Goal: Use online tool/utility: Utilize a website feature to perform a specific function

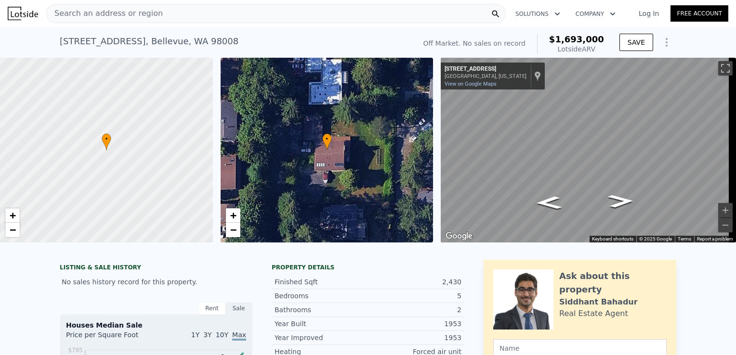
click at [267, 15] on div "Search an address or region" at bounding box center [275, 13] width 459 height 19
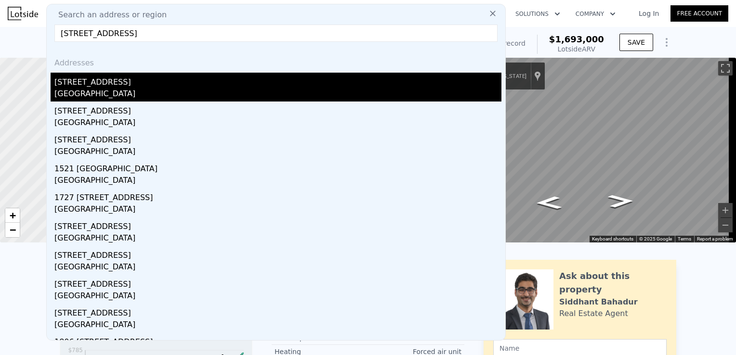
type input "[STREET_ADDRESS]"
click at [170, 91] on div "[GEOGRAPHIC_DATA]" at bounding box center [277, 94] width 447 height 13
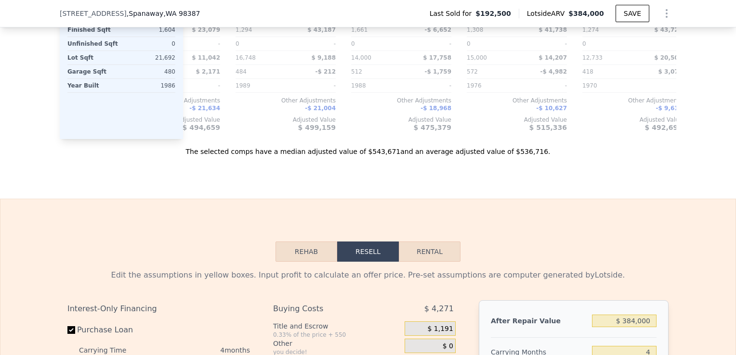
scroll to position [1392, 0]
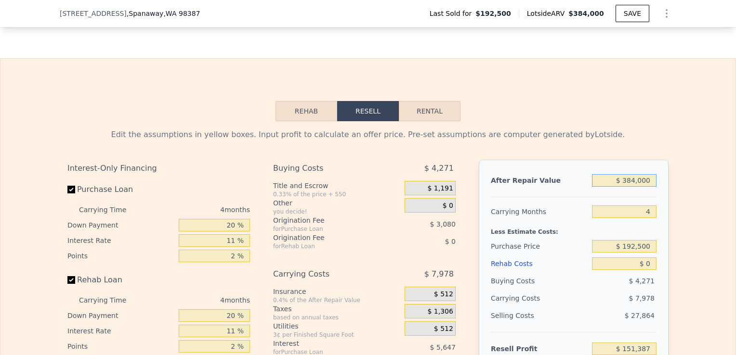
drag, startPoint x: 644, startPoint y: 192, endPoint x: 611, endPoint y: 196, distance: 34.0
click at [611, 187] on input "$ 384,000" at bounding box center [624, 180] width 65 height 13
drag, startPoint x: 649, startPoint y: 193, endPoint x: 597, endPoint y: 196, distance: 51.6
click at [597, 187] on input "$ 384,000" at bounding box center [624, 180] width 65 height 13
type input "$ 4"
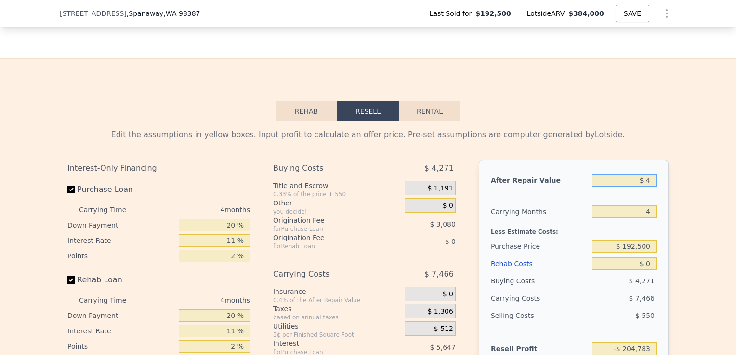
type input "-$ 204,783"
type input "$ 440"
type input "-$ 204,379"
type input "$ 4,400"
type input "-$ 200,706"
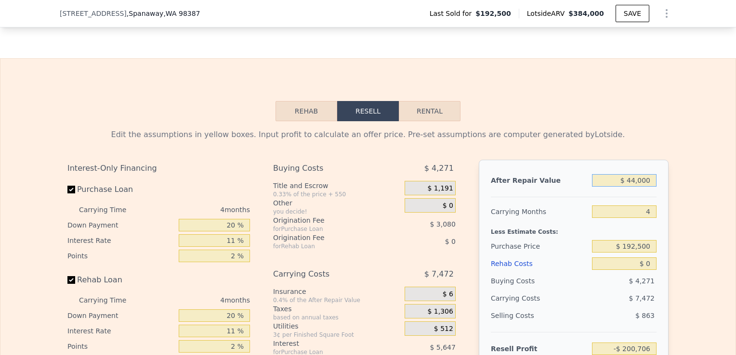
type input "$ 440,000"
type input "$ 203,329"
type input "$ 440,000"
click at [650, 218] on input "4" at bounding box center [624, 212] width 65 height 13
type input "3"
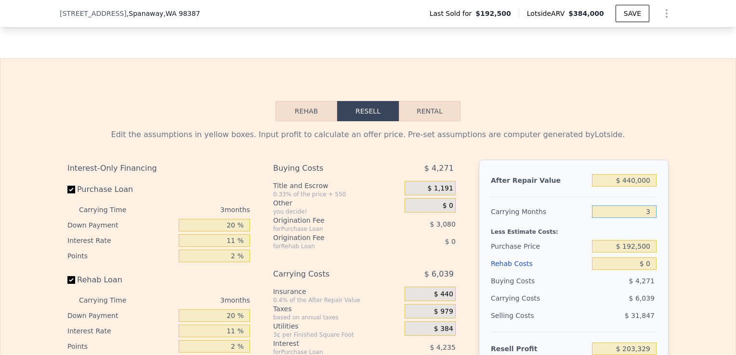
type input "$ 205,343"
type input "3"
click at [645, 253] on input "$ 192,500" at bounding box center [624, 246] width 65 height 13
drag, startPoint x: 645, startPoint y: 257, endPoint x: 602, endPoint y: 260, distance: 43.0
click at [602, 253] on input "$ 192,500" at bounding box center [624, 246] width 65 height 13
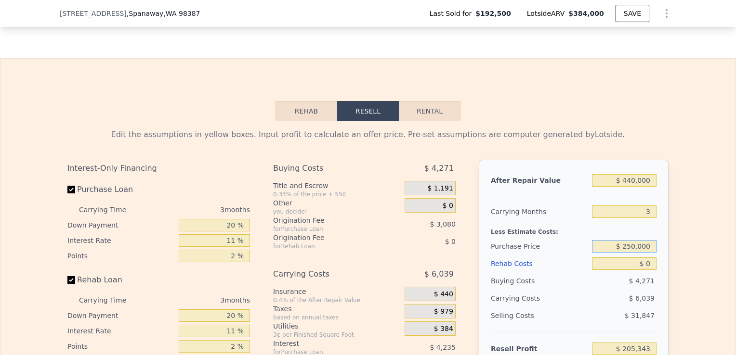
type input "$ 250,000"
click at [647, 270] on input "$ 0" at bounding box center [624, 264] width 65 height 13
type input "$ 145,468"
type input "$ 70"
type input "$ 145,394"
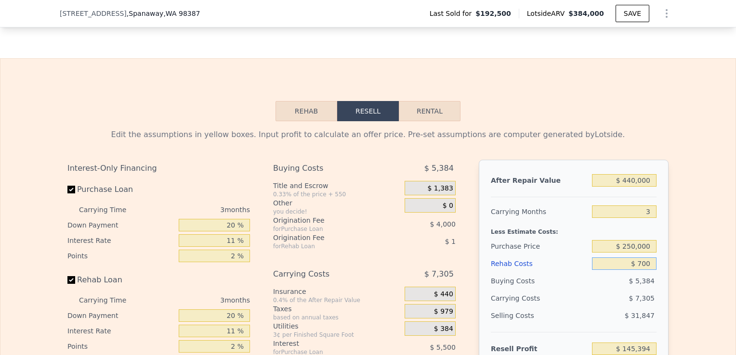
type input "$ 7,000"
type input "$ 138,203"
type input "$ 70,000"
type input "$ 72,809"
type input "$ 70,000"
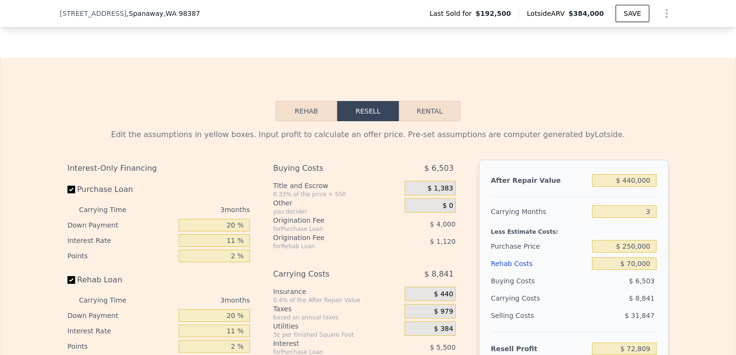
click at [715, 307] on div "Edit the assumptions in yellow boxes. Input profit to calculate an offer price.…" at bounding box center [367, 300] width 735 height 358
click at [67, 284] on input "Rehab Loan" at bounding box center [71, 280] width 8 height 8
checkbox input "false"
type input "$ 75,468"
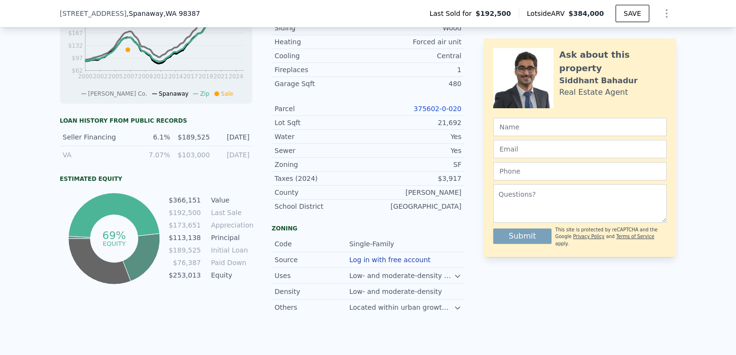
scroll to position [434, 0]
click at [420, 114] on link "375602-0-020" at bounding box center [438, 110] width 48 height 8
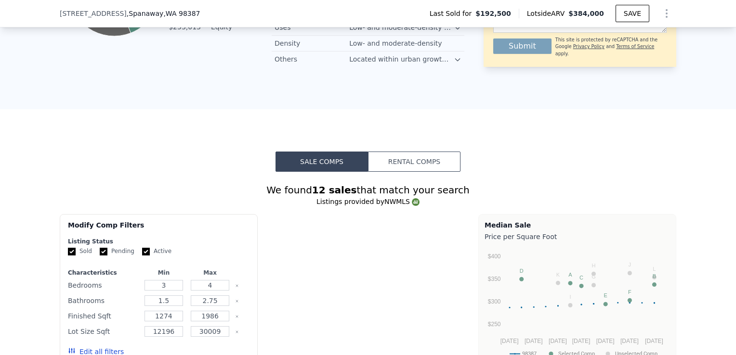
checkbox input "true"
type input "$ 384,000"
type input "4"
type input "$ 0"
type input "$ 151,387"
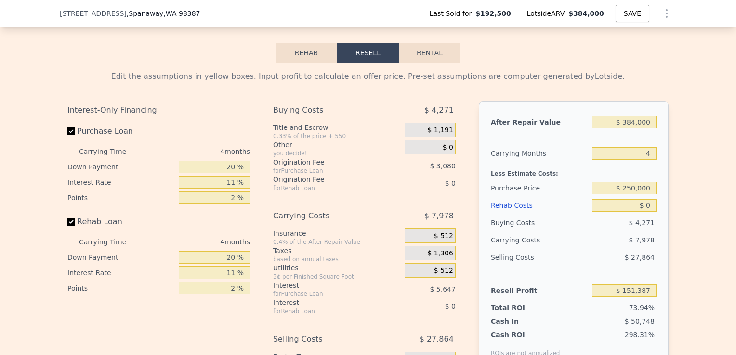
scroll to position [1456, 0]
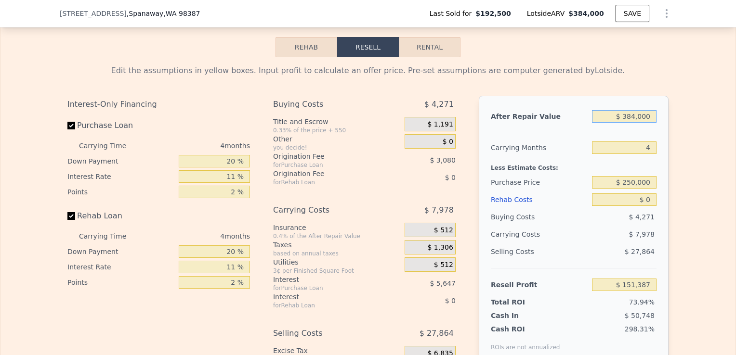
drag, startPoint x: 649, startPoint y: 128, endPoint x: 559, endPoint y: 139, distance: 90.7
click at [559, 139] on div "After Repair Value $ 384,000 Carrying Months 4 Less Estimate Costs: Purchase Pr…" at bounding box center [574, 230] width 190 height 268
type input "$ 4"
type input "-$ 204,783"
type input "$ 43,000"
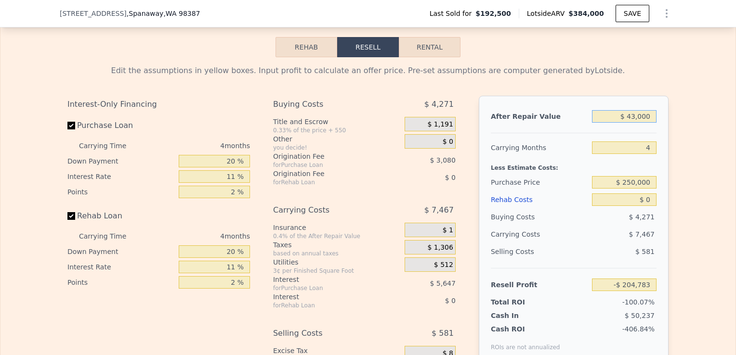
type input "-$ 204,389"
type input "$ 430,000"
type input "$ 194,054"
type input "$ 430"
type input "-$ 204,389"
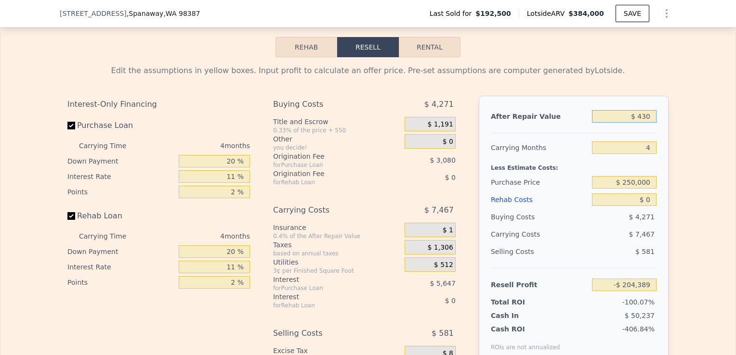
type input "$ 43"
type input "-$ 204,747"
type input "$ 4"
type input "-$ 204,783"
type input "$ 440"
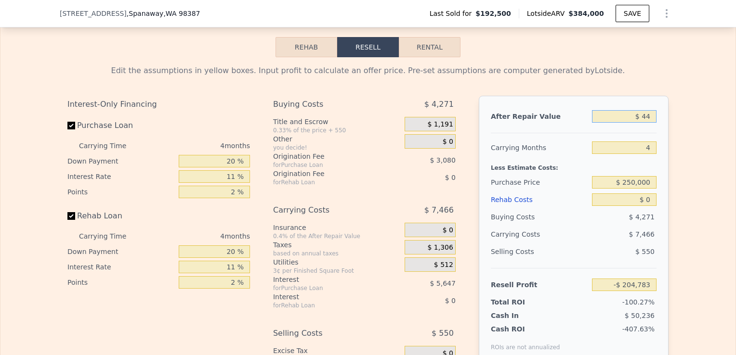
type input "-$ 204,379"
type input "$ 44,000"
type input "-$ 163,976"
type input "$ 440,000"
type input "$ 203,329"
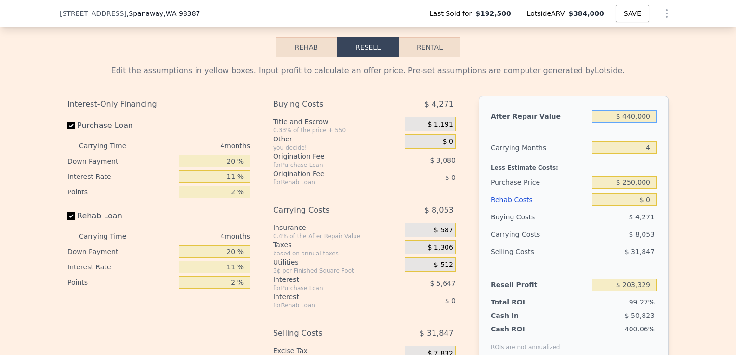
type input "$ 440,000"
click at [647, 154] on input "4" at bounding box center [624, 148] width 65 height 13
type input "3"
type input "$ 205,343"
type input "3"
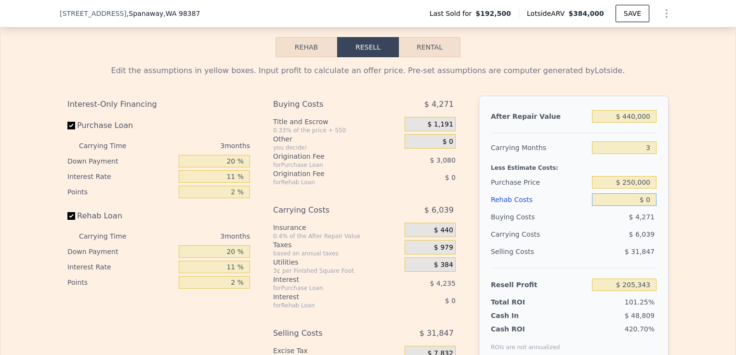
click at [650, 206] on input "$ 0" at bounding box center [624, 200] width 65 height 13
type input "$ 700"
type input "$ 204,617"
type input "$ 7,000"
type input "$ 198,078"
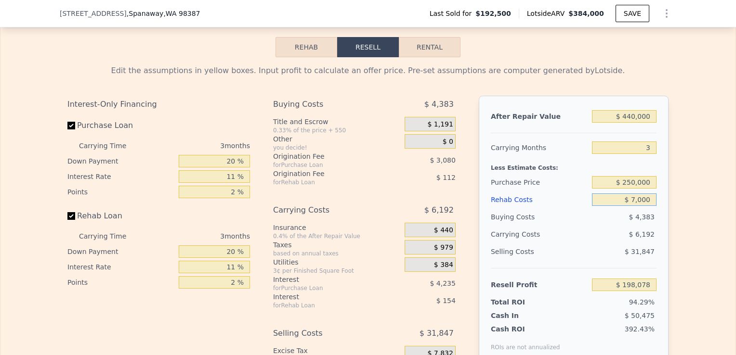
type input "$ 70,000"
type input "$ 132,684"
type input "$ 70,000"
click at [67, 220] on input "Rehab Loan" at bounding box center [71, 216] width 8 height 8
checkbox input "false"
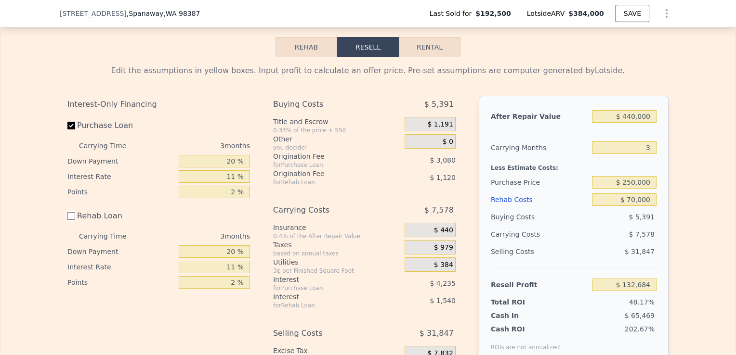
type input "$ 135,343"
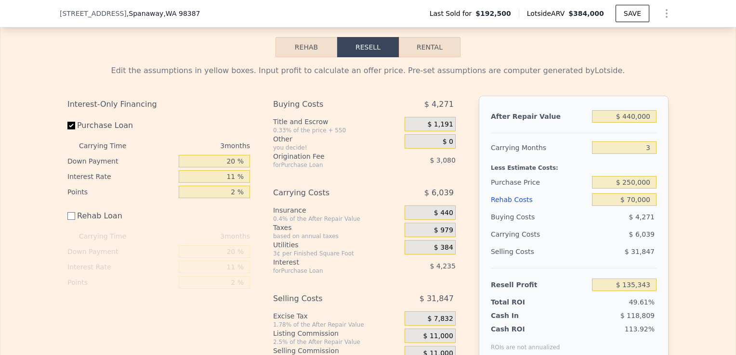
drag, startPoint x: 666, startPoint y: 268, endPoint x: 677, endPoint y: 279, distance: 15.3
click at [677, 279] on div "Edit the assumptions in yellow boxes. Input profit to calculate an offer price.…" at bounding box center [367, 219] width 735 height 324
click at [627, 189] on input "$ 250,000" at bounding box center [624, 182] width 65 height 13
click at [631, 189] on input "$ 250,000" at bounding box center [624, 182] width 65 height 13
type input "$ 260,000"
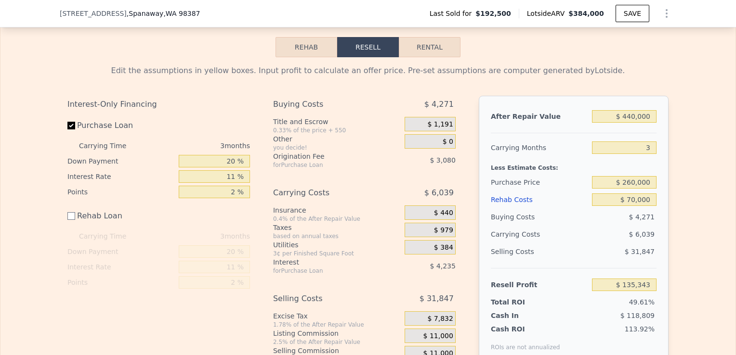
click at [699, 221] on div "Edit the assumptions in yellow boxes. Input profit to calculate an offer price.…" at bounding box center [367, 219] width 735 height 324
type input "$ 65,053"
click at [630, 189] on input "$ 260,000" at bounding box center [624, 182] width 65 height 13
type input "$ 250,000"
click at [689, 253] on div "Edit the assumptions in yellow boxes. Input profit to calculate an offer price.…" at bounding box center [367, 219] width 735 height 324
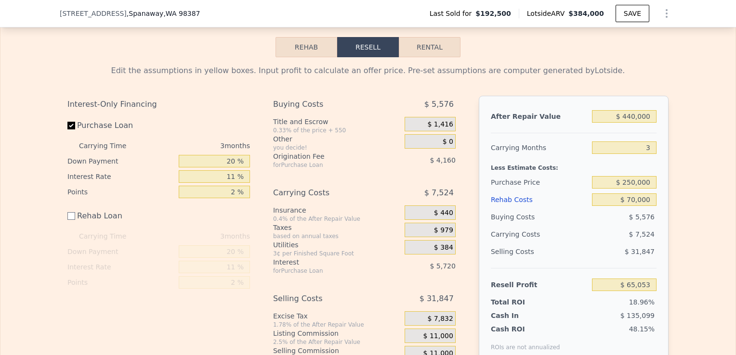
type input "$ 75,468"
checkbox input "true"
type input "$ 384,000"
type input "4"
type input "$ 0"
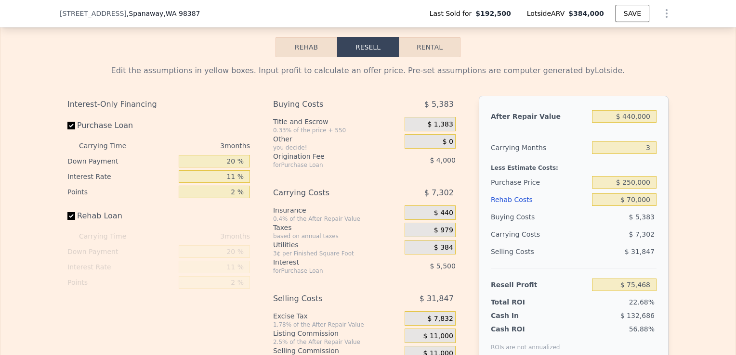
type input "$ 151,387"
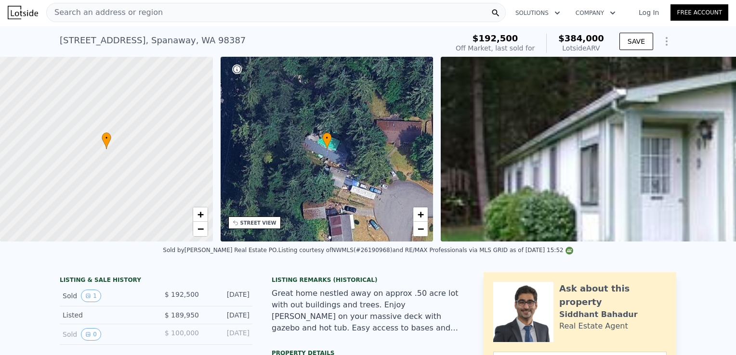
scroll to position [0, 0]
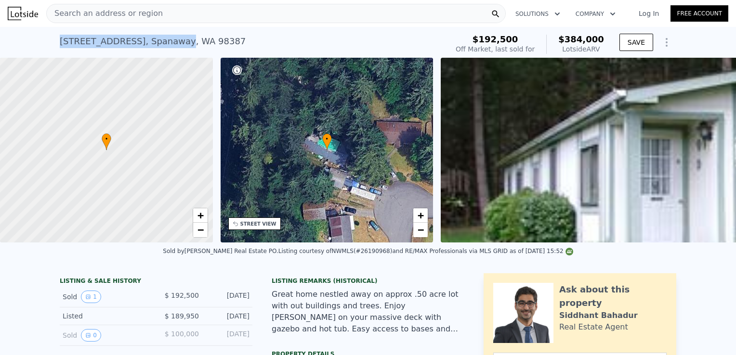
drag, startPoint x: 156, startPoint y: 40, endPoint x: 55, endPoint y: 45, distance: 101.2
click at [55, 45] on div "[STREET_ADDRESS] Sold [DATE] for $192,500 (~ARV $384k ) $192,500 Off Market, la…" at bounding box center [368, 42] width 736 height 31
click at [253, 37] on div "[STREET_ADDRESS] Sold [DATE] for $192,500 (~ARV $384k )" at bounding box center [252, 44] width 384 height 27
